Goal: Task Accomplishment & Management: Use online tool/utility

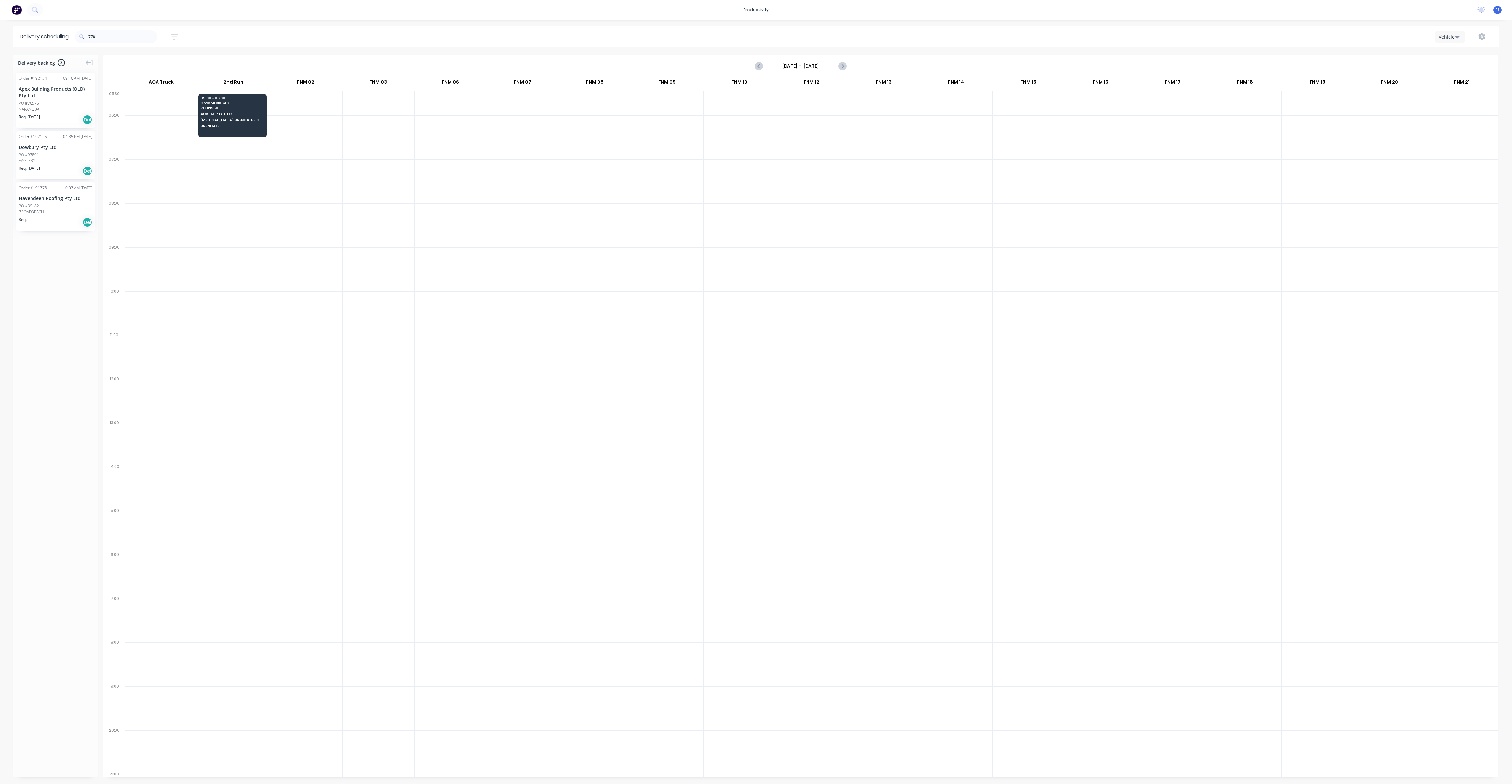
scroll to position [0, 1]
click at [784, 66] on input "[DATE] - [DATE]" at bounding box center [801, 66] width 65 height 10
click at [814, 109] on div "10" at bounding box center [816, 111] width 10 height 10
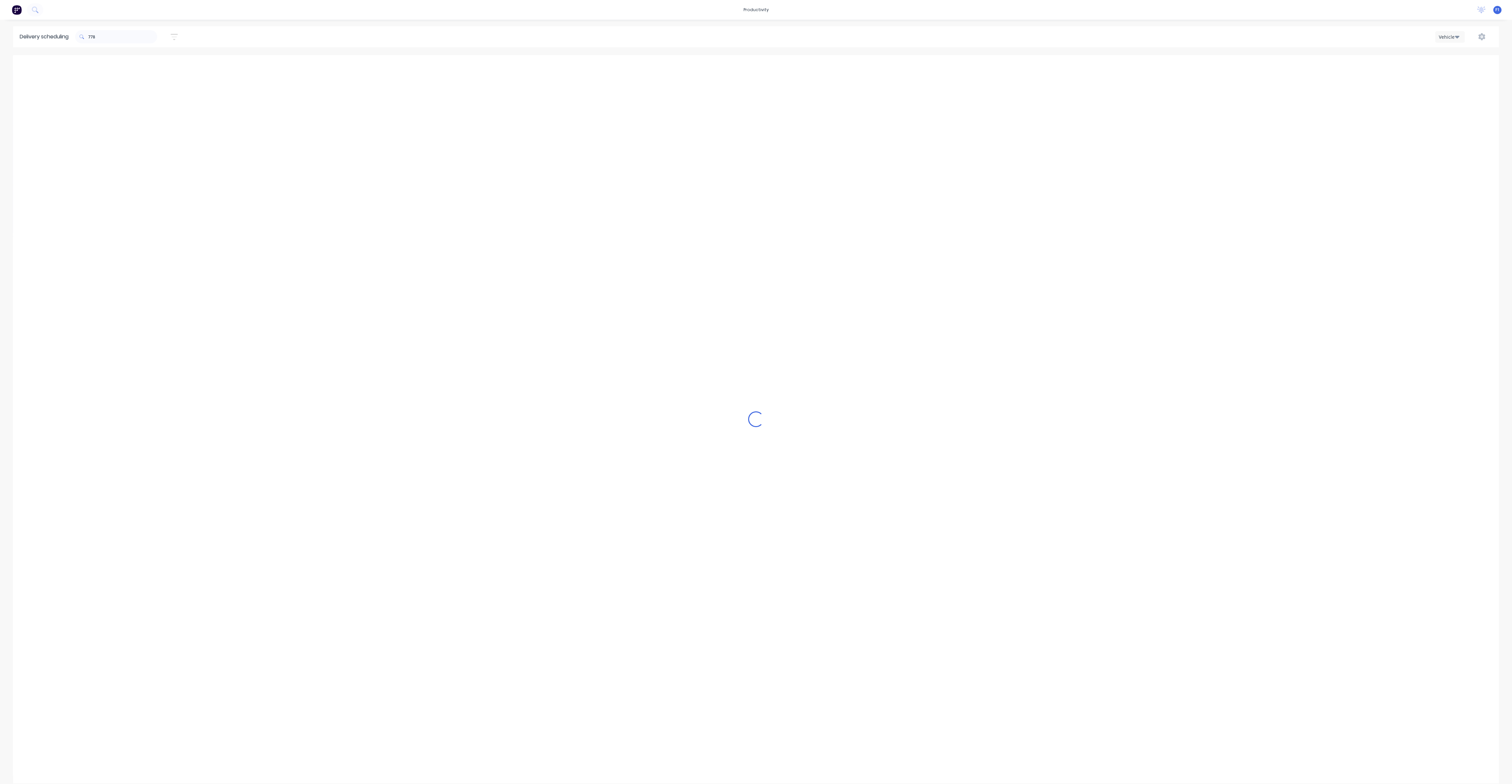
type input "[DATE] - [DATE]"
drag, startPoint x: 104, startPoint y: 36, endPoint x: 91, endPoint y: 38, distance: 13.2
click at [91, 38] on input "778" at bounding box center [122, 36] width 69 height 13
type input "b"
click at [177, 38] on icon "button" at bounding box center [174, 37] width 7 height 8
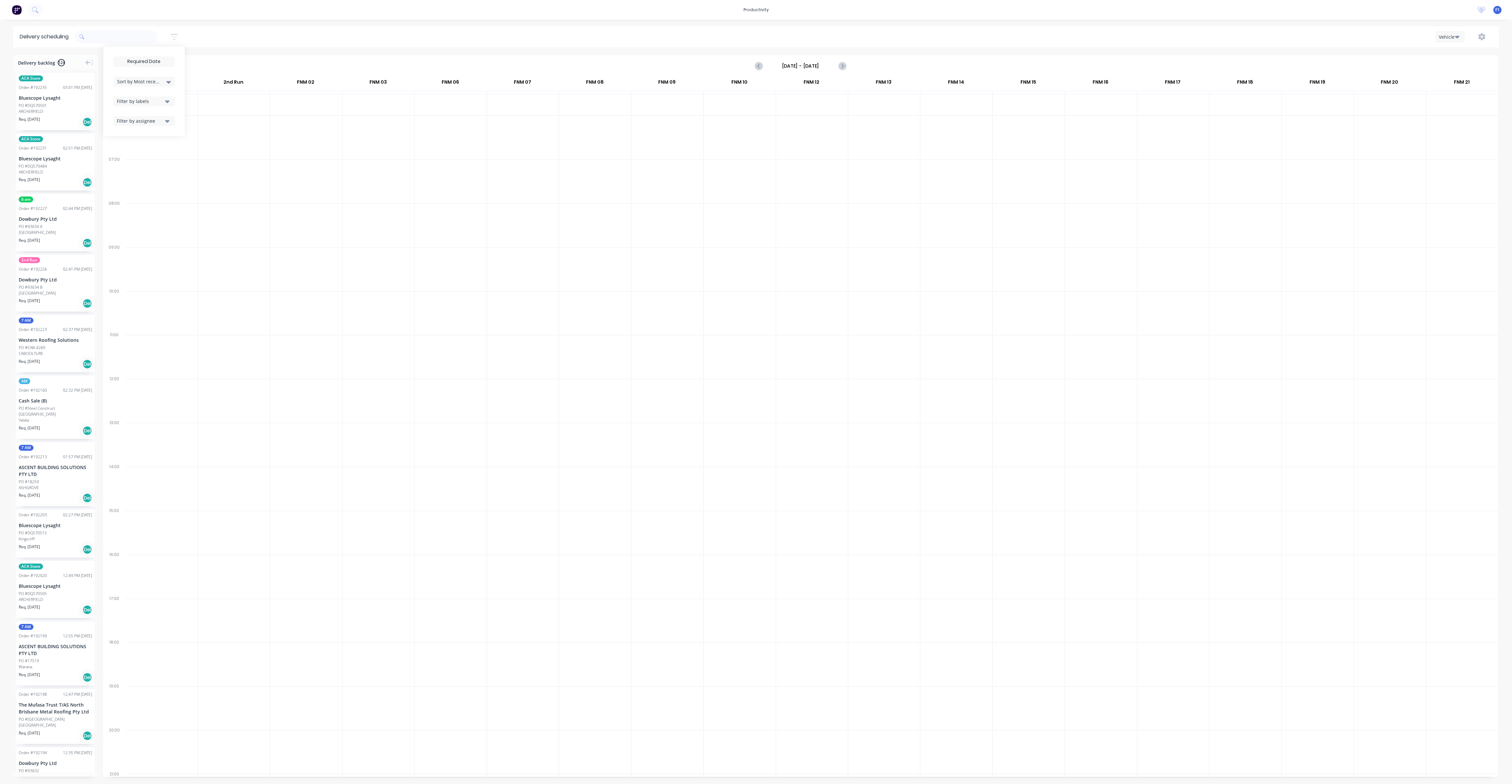
click at [135, 59] on input at bounding box center [144, 62] width 61 height 10
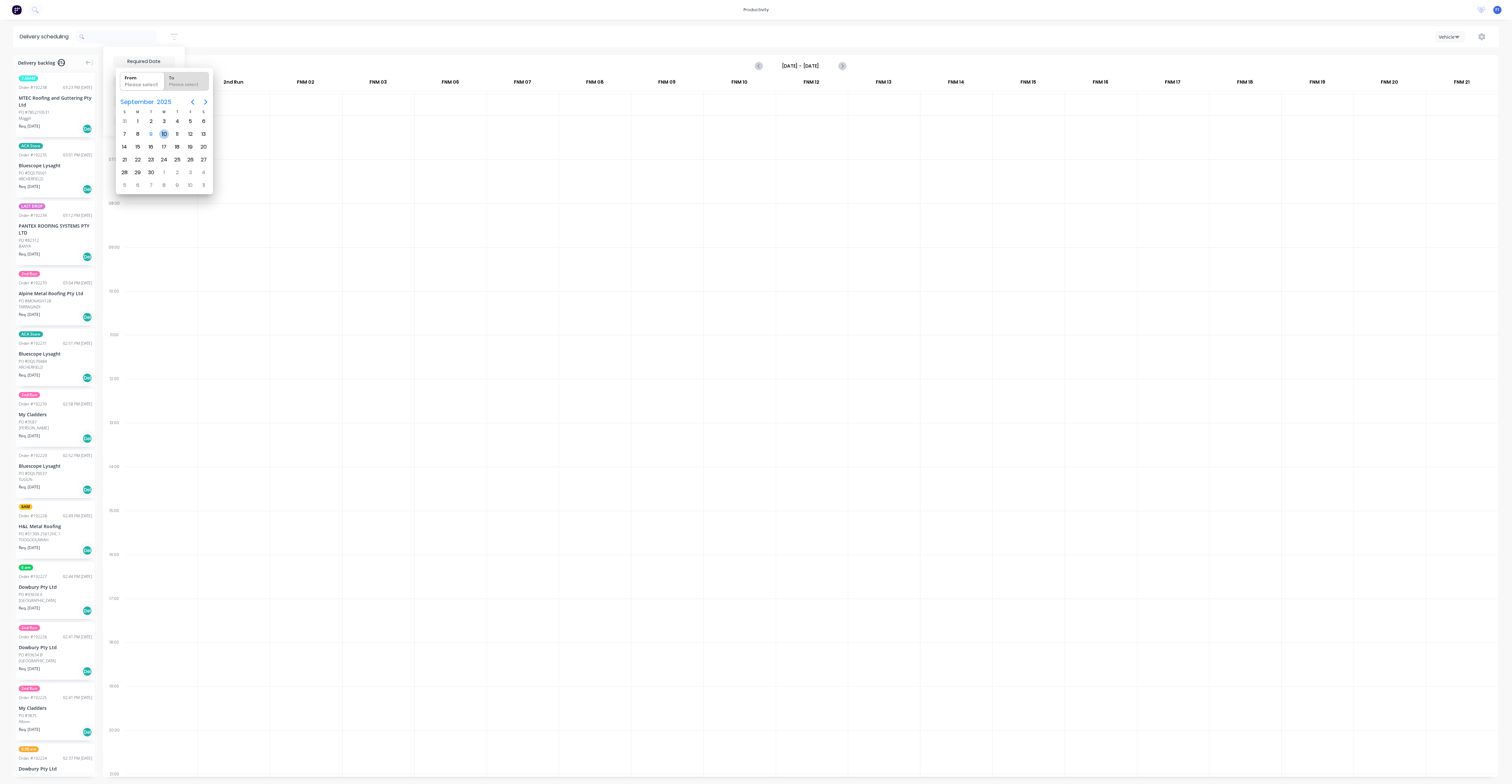
click at [164, 130] on div "10" at bounding box center [164, 134] width 10 height 10
type input "[DATE]"
radio input "false"
radio input "true"
click at [164, 131] on div "10" at bounding box center [164, 134] width 10 height 10
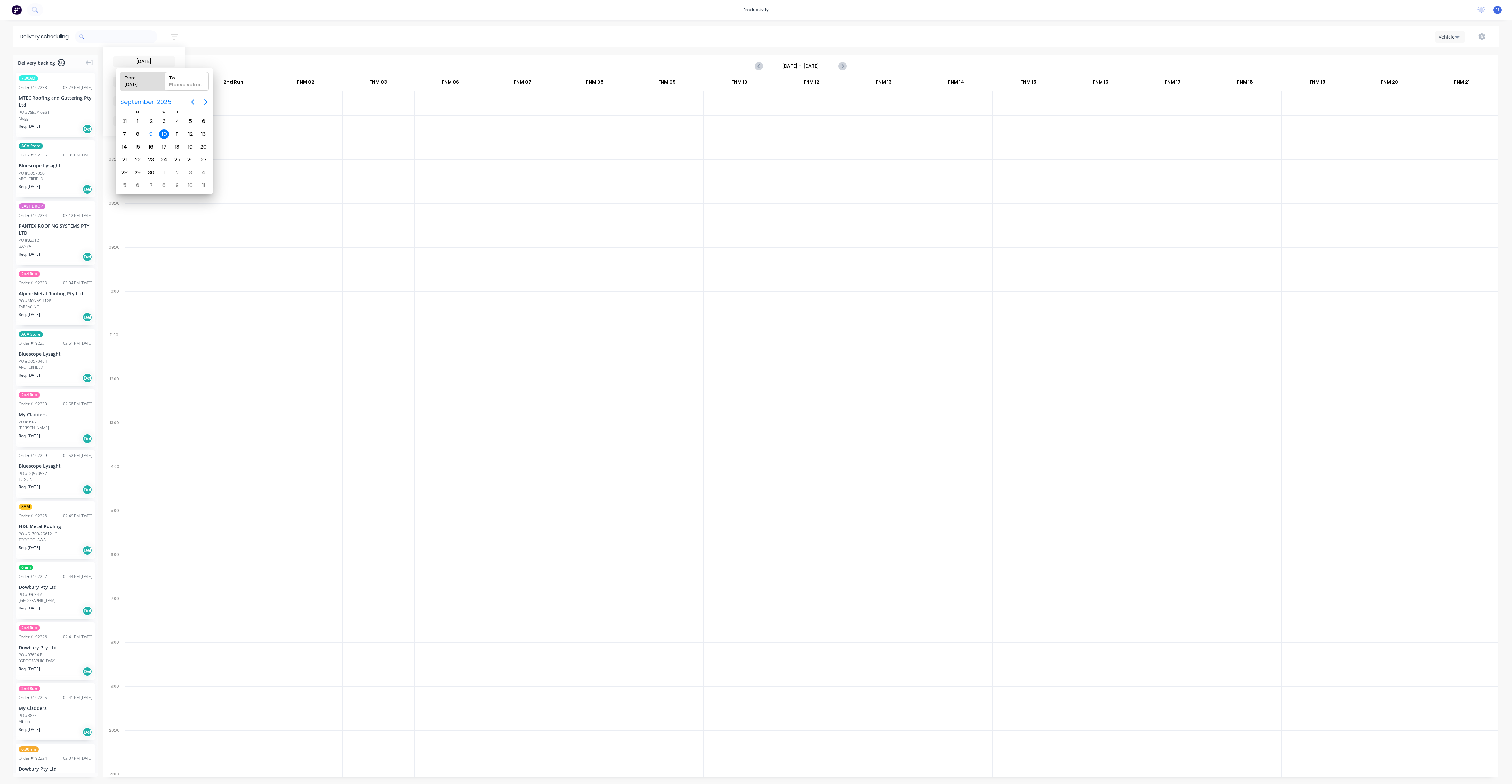
type input "[DATE] - [DATE]"
click at [348, 34] on div "[DATE] - [DATE] Sort by Most recent Created date Required date Order number Cus…" at bounding box center [787, 36] width 1424 height 18
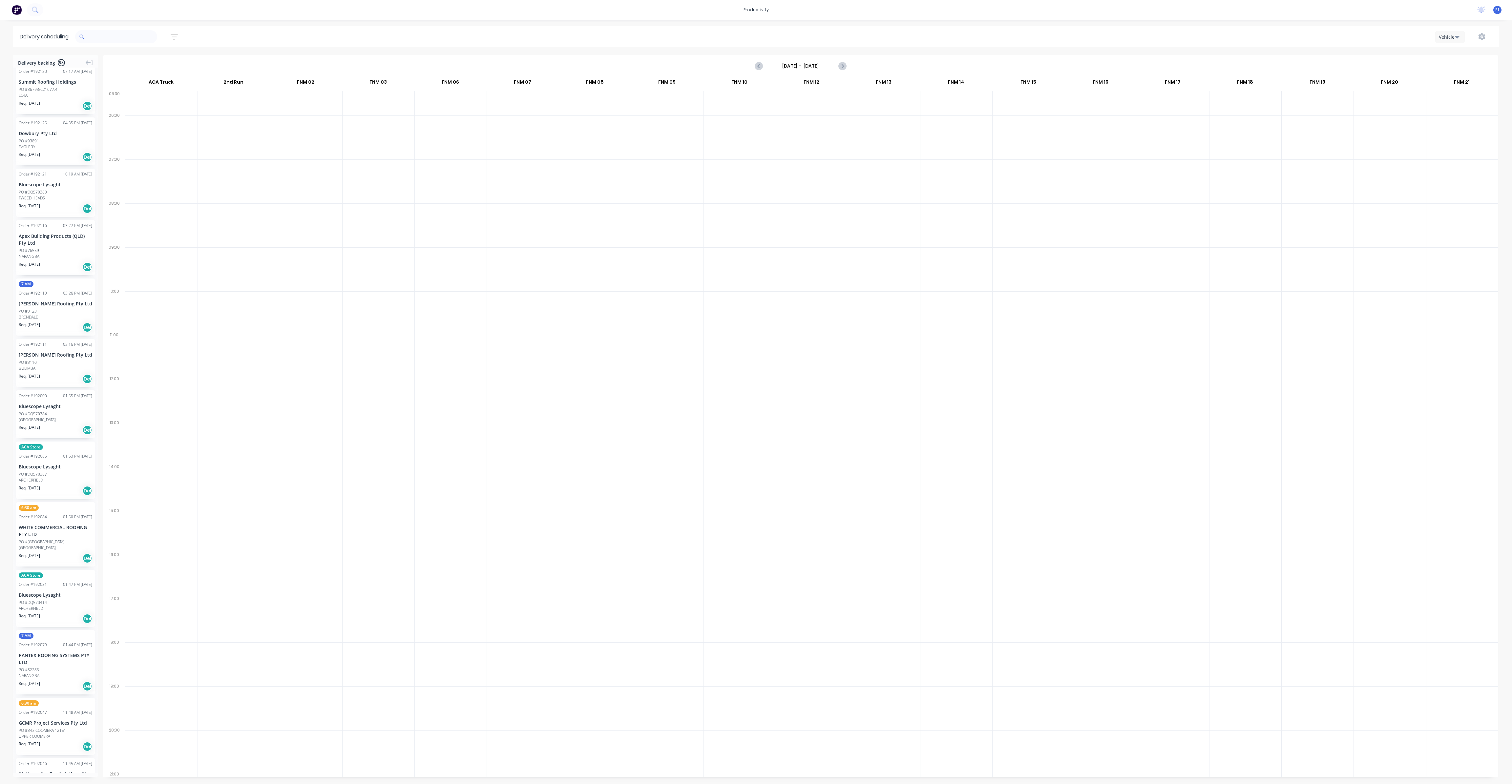
scroll to position [3494, 0]
click at [96, 599] on div "9AM Order # 192158 09:47 AM [DATE] PKB Roofing Pty Ltd PO #13 ASCOT BALLINA Req…" at bounding box center [55, 420] width 85 height 705
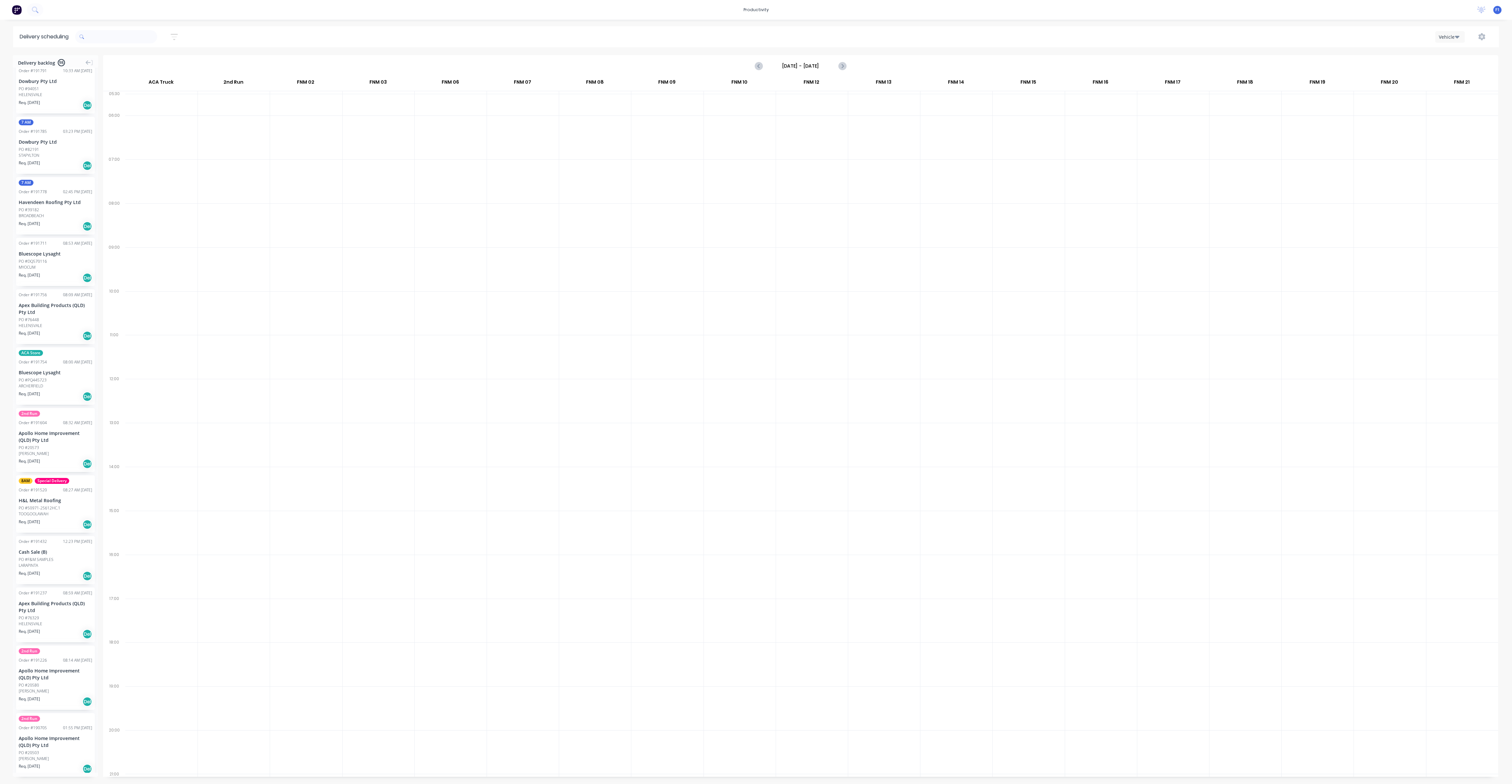
drag, startPoint x: 95, startPoint y: 703, endPoint x: 99, endPoint y: 671, distance: 32.2
click at [99, 671] on div "Delivery backlog 98 ACA Store Order # 192085 01:53 PM [DATE] Bluescope Lysaght …" at bounding box center [756, 419] width 1512 height 728
drag, startPoint x: 96, startPoint y: 217, endPoint x: 94, endPoint y: 148, distance: 69.0
click at [94, 149] on div "7:30AM Order # 192238 03:23 PM [DATE] MTEC Roofing and Guttering Pty Ltd PO #78…" at bounding box center [55, 528] width 85 height 3148
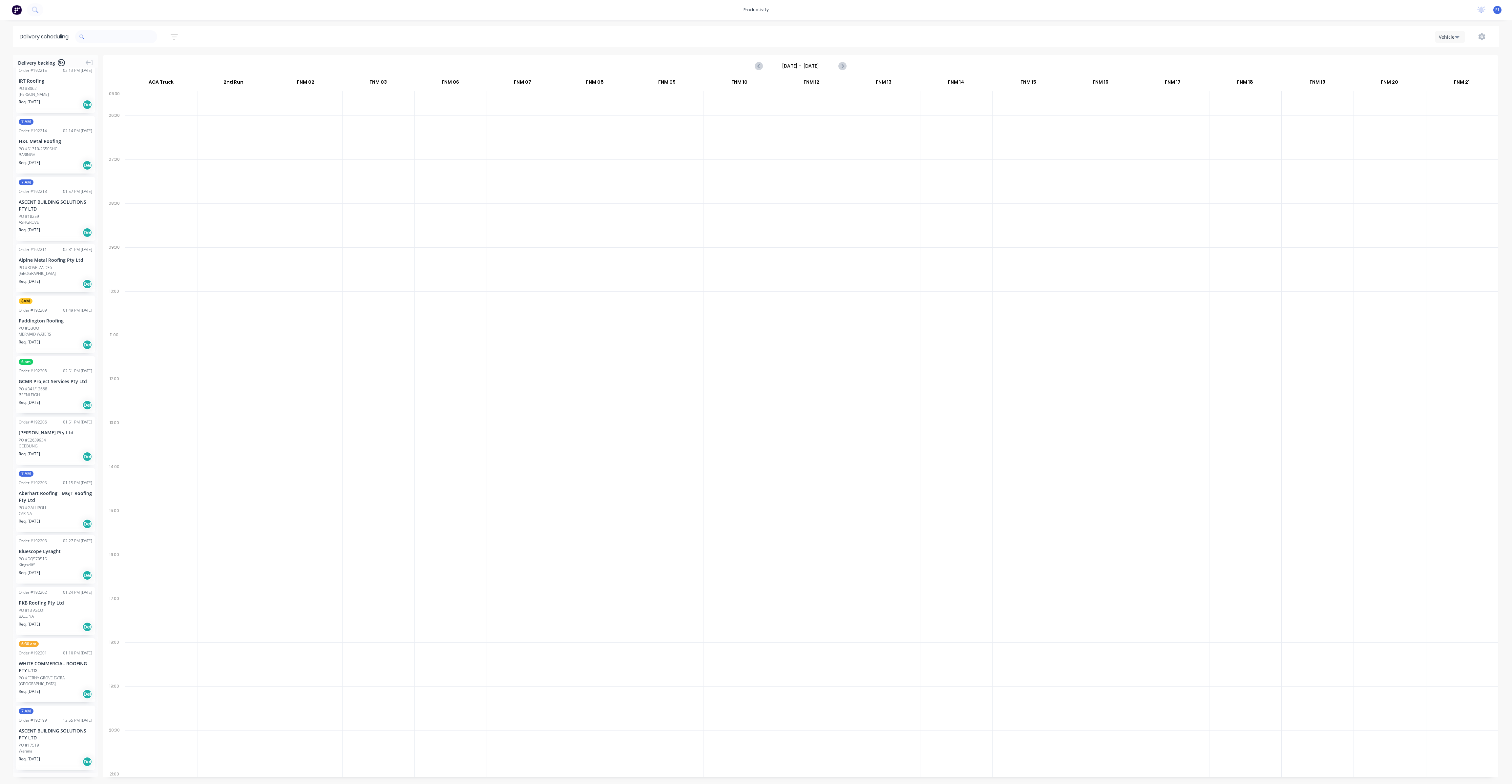
drag, startPoint x: 95, startPoint y: 221, endPoint x: 98, endPoint y: 174, distance: 47.1
click at [98, 174] on div "7:30AM Order # 192238 03:23 PM [DATE] MTEC Roofing and Guttering Pty Ltd PO #78…" at bounding box center [55, 420] width 85 height 705
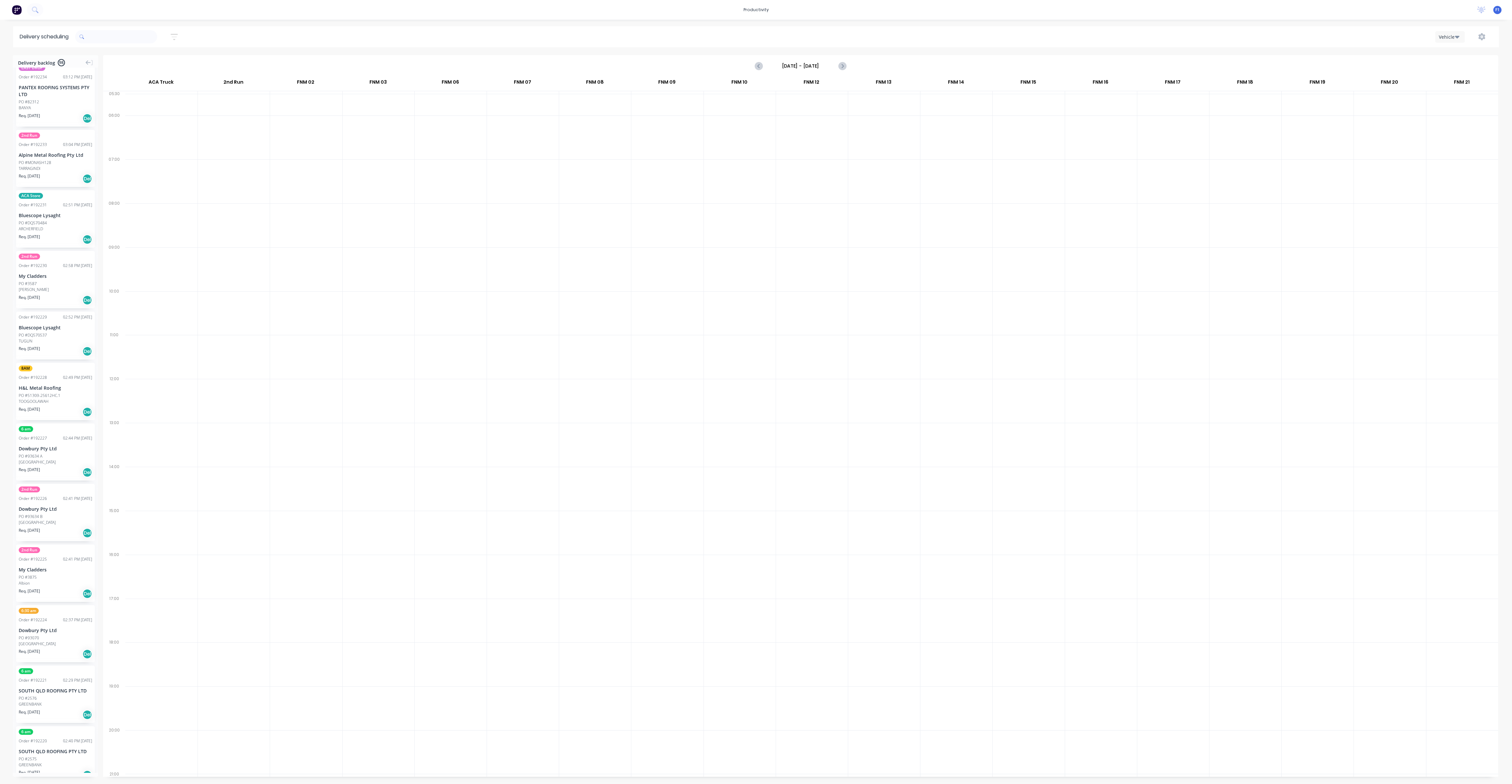
scroll to position [126, 0]
drag, startPoint x: 96, startPoint y: 95, endPoint x: 98, endPoint y: 73, distance: 22.1
click at [98, 73] on div "Delivery backlog 98 7:30AM Order # 192238 03:23 PM [DATE] MTEC Roofing and Gutt…" at bounding box center [756, 419] width 1512 height 728
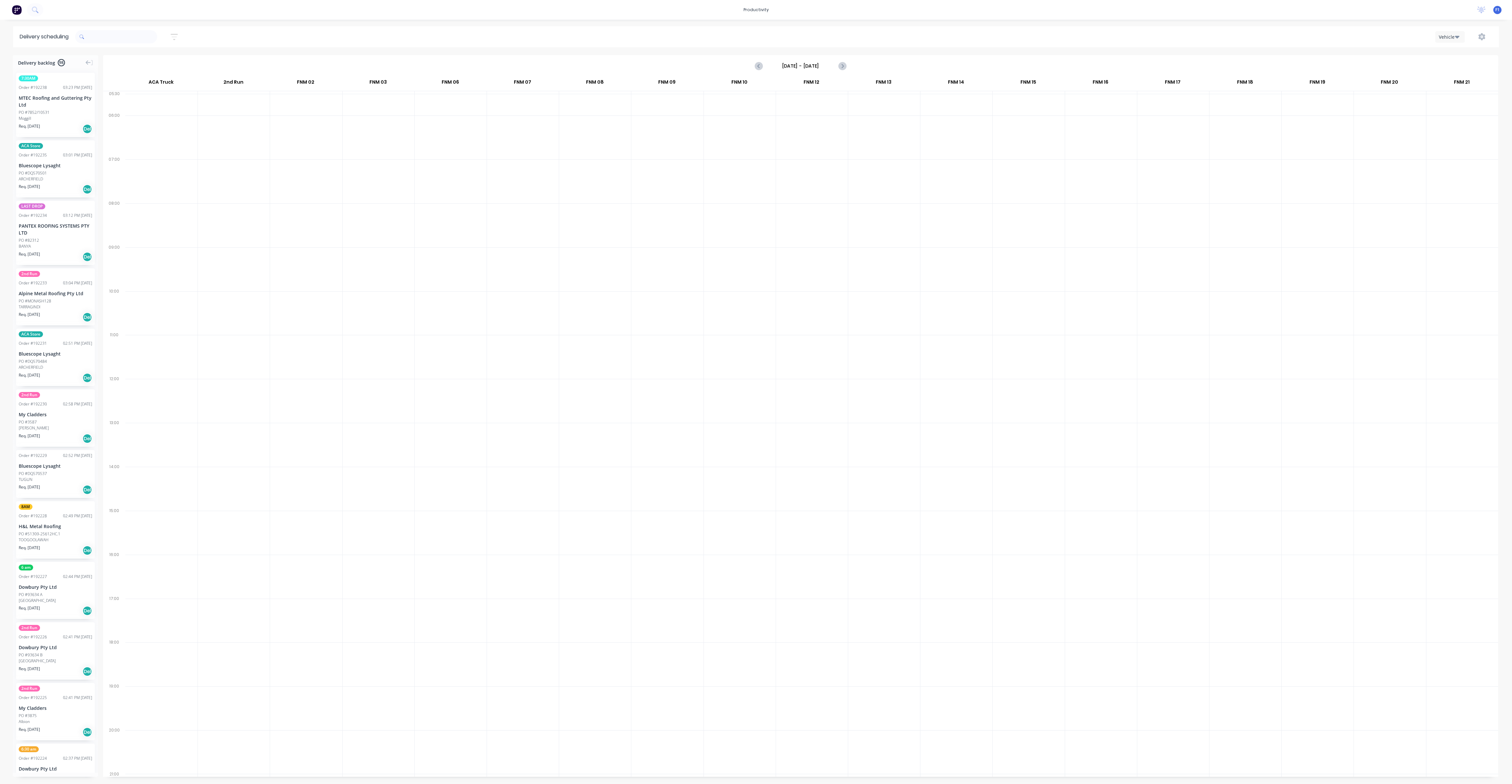
drag, startPoint x: 98, startPoint y: 85, endPoint x: 101, endPoint y: 70, distance: 15.3
click at [101, 70] on div "Delivery backlog 98 7:30AM Order # 192238 03:23 PM [DATE] MTEC Roofing and Gutt…" at bounding box center [756, 419] width 1512 height 728
